Goal: Task Accomplishment & Management: Use online tool/utility

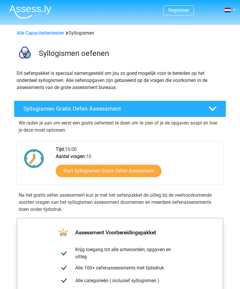
click at [144, 167] on link "Start Syllogismen Gratis Oefen Assessment" at bounding box center [109, 171] width 106 height 12
click at [143, 169] on link "Start Syllogismen Gratis Oefen Assessment" at bounding box center [109, 171] width 106 height 12
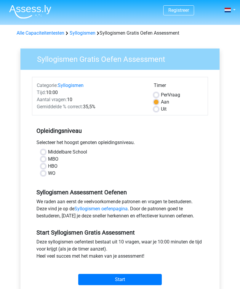
click at [48, 165] on label "HBO" at bounding box center [52, 166] width 9 height 7
click at [45, 165] on input "HBO" at bounding box center [43, 166] width 5 height 6
radio input "true"
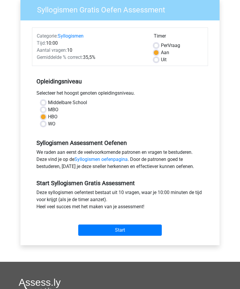
scroll to position [50, 0]
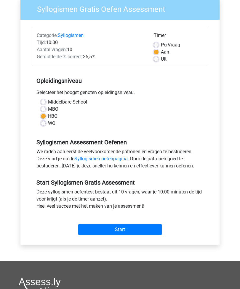
click at [121, 226] on input "Start" at bounding box center [119, 229] width 83 height 11
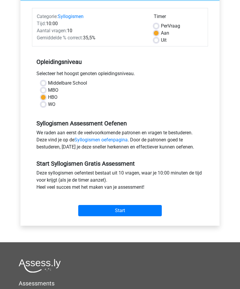
scroll to position [69, 0]
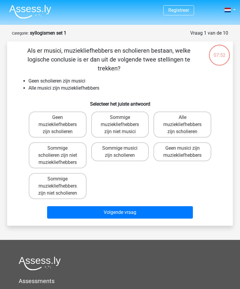
click at [129, 208] on button "Volgende vraag" at bounding box center [120, 212] width 146 height 12
click at [129, 212] on button "Volgende vraag" at bounding box center [120, 212] width 146 height 12
click at [68, 125] on label "Geen muziekliefhebbers zijn scholieren" at bounding box center [58, 125] width 58 height 26
click at [61, 121] on input "Geen muziekliefhebbers zijn scholieren" at bounding box center [59, 120] width 4 height 4
radio input "true"
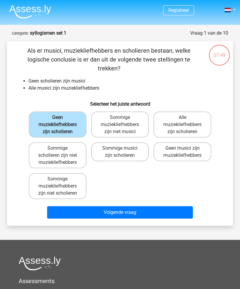
click at [124, 211] on button "Volgende vraag" at bounding box center [120, 212] width 146 height 12
click at [126, 213] on button "Volgende vraag" at bounding box center [120, 212] width 146 height 12
click at [129, 147] on label "Sommige musici zijn scholieren" at bounding box center [120, 151] width 58 height 19
click at [124, 148] on input "Sommige musici zijn scholieren" at bounding box center [122, 150] width 4 height 4
radio input "true"
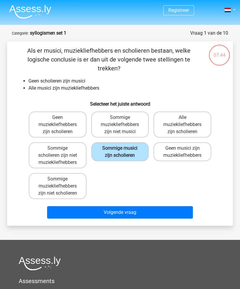
click at [130, 212] on button "Volgende vraag" at bounding box center [120, 212] width 146 height 12
